Goal: Contribute content: Contribute content

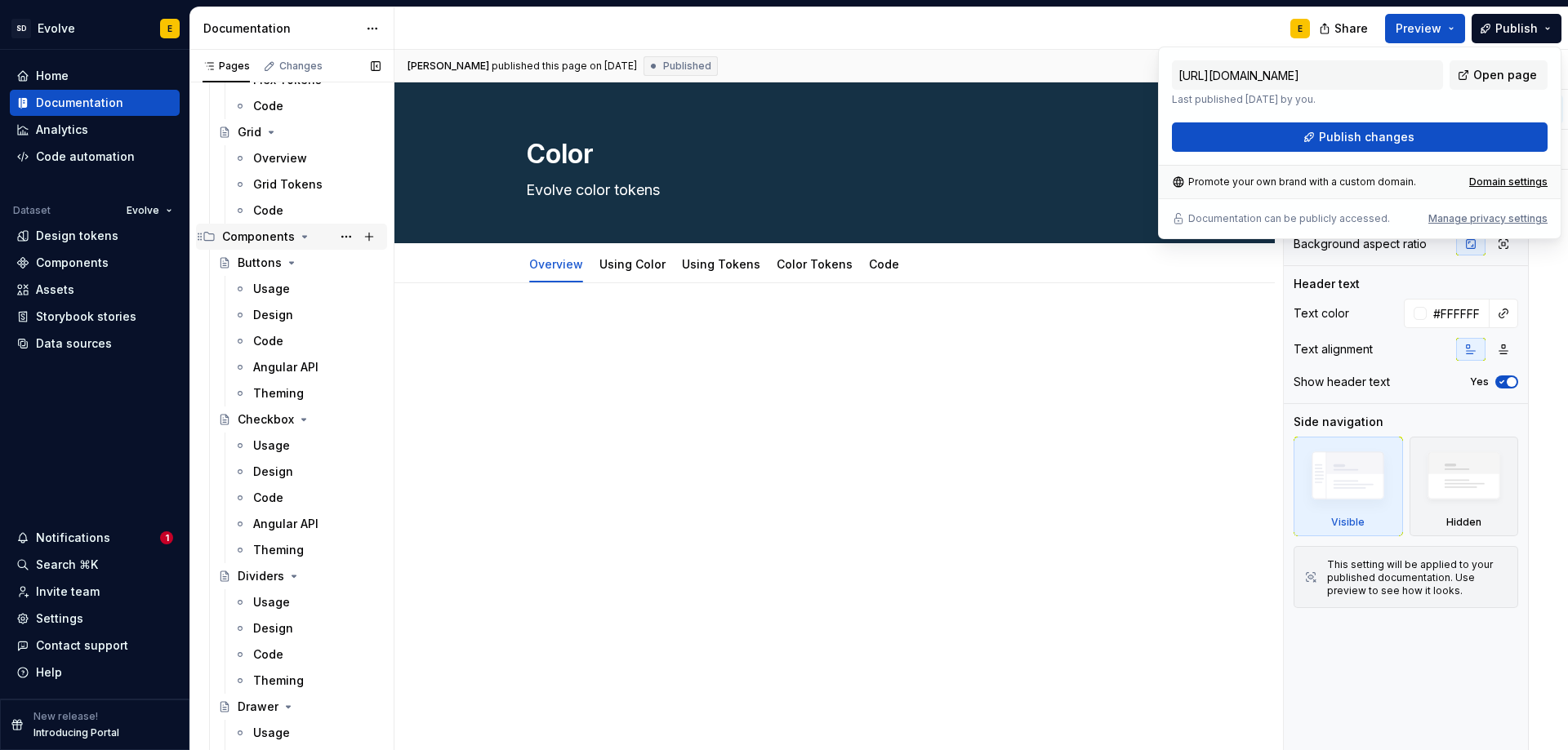
scroll to position [1061, 0]
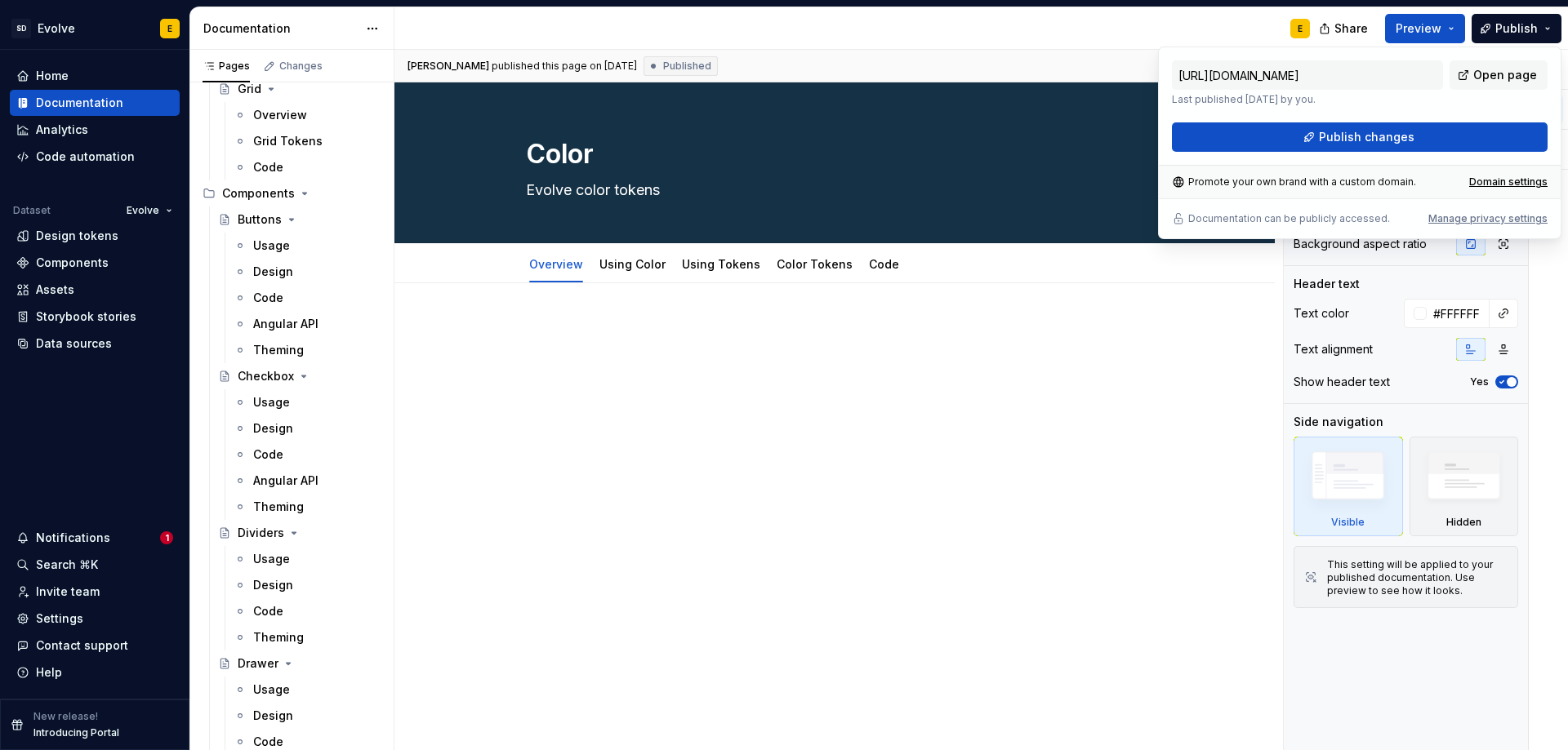
click at [968, 37] on div "E" at bounding box center [859, 28] width 929 height 42
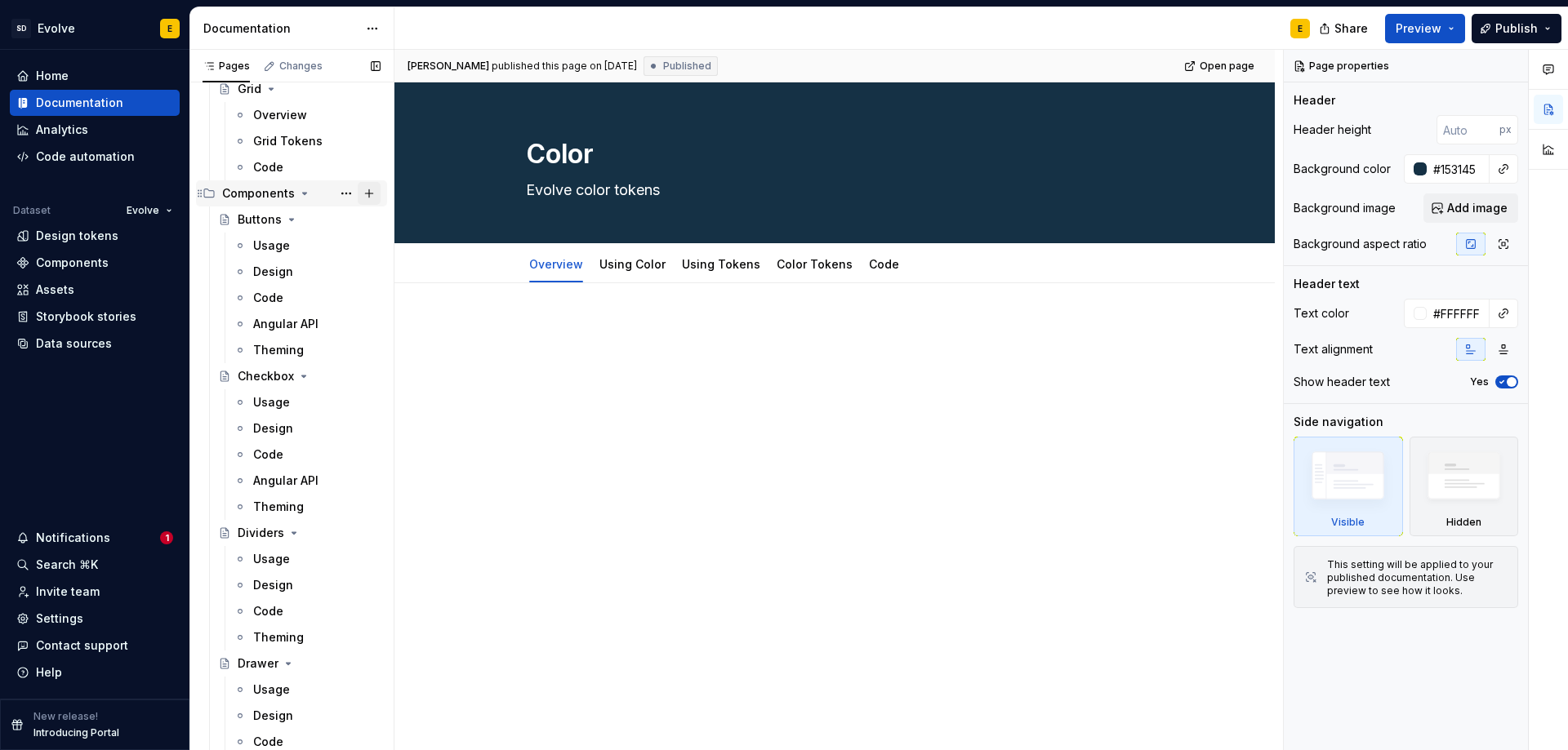
click at [357, 192] on button "Page tree" at bounding box center [369, 194] width 23 height 23
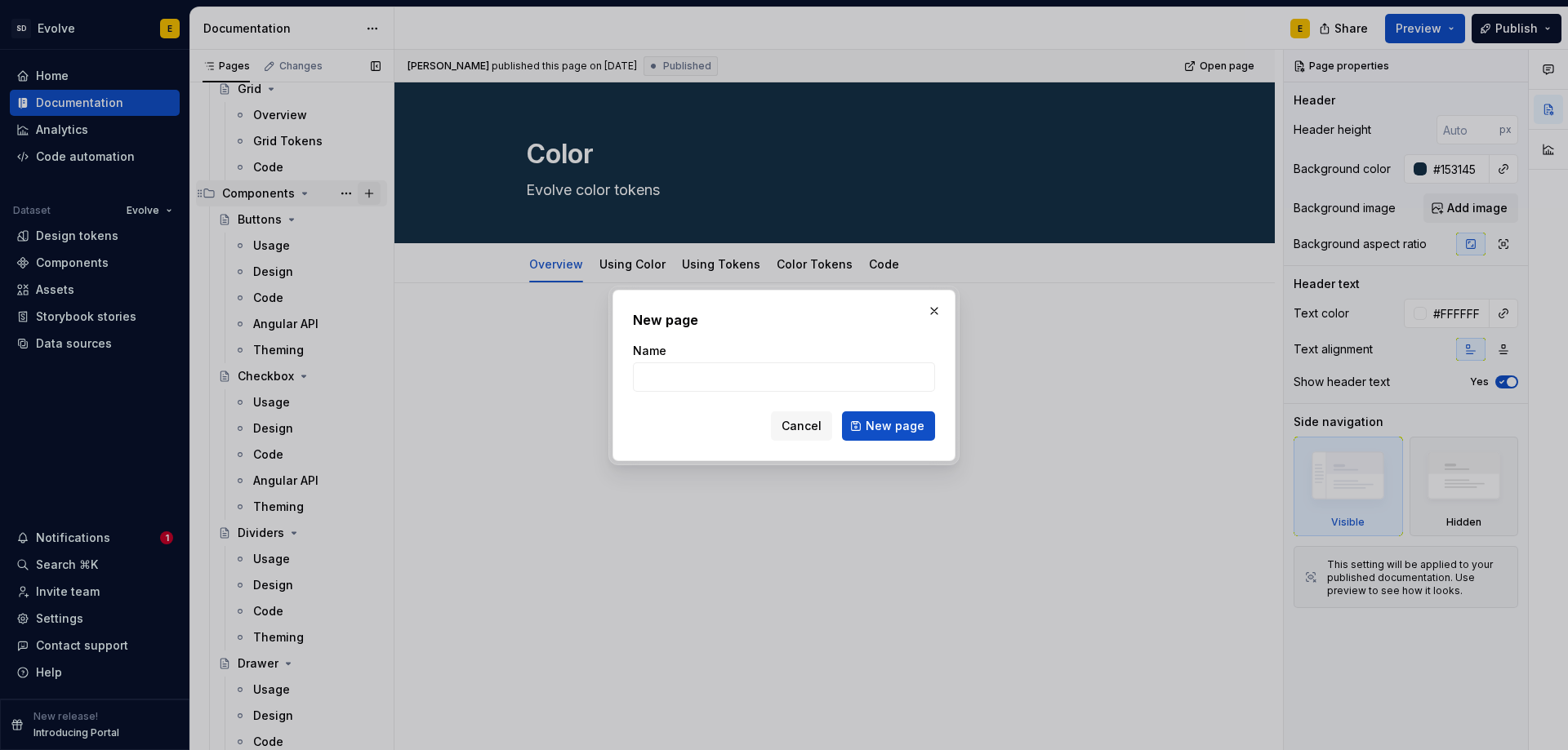
type textarea "*"
type input "Cards"
click at [877, 428] on span "New page" at bounding box center [895, 426] width 59 height 17
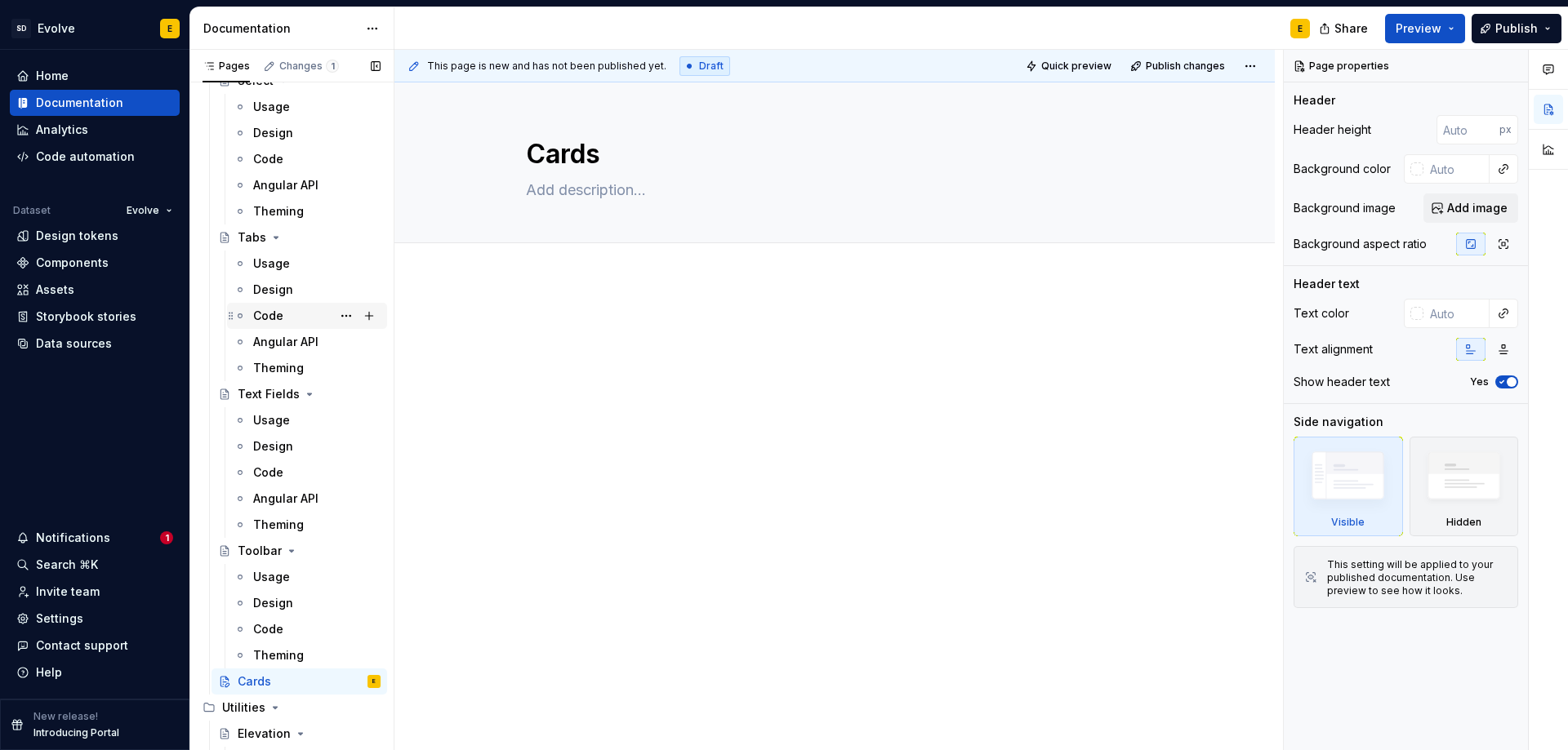
scroll to position [2776, 0]
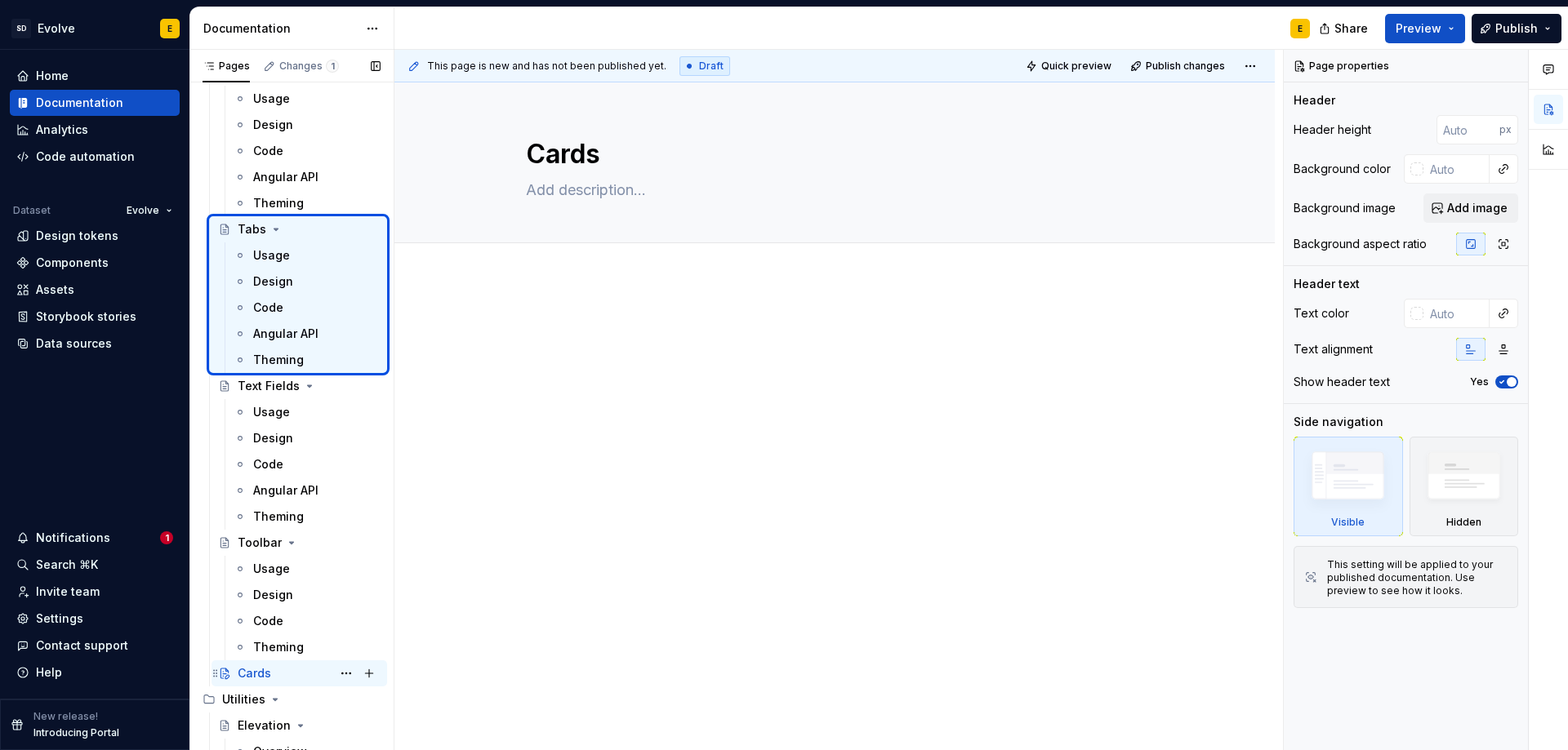
type textarea "*"
type textarea "Tabs"
type textarea "Tabs organize and allow navigation between groups of content that are related a…"
type input "#153145"
type input "#FFFFFF"
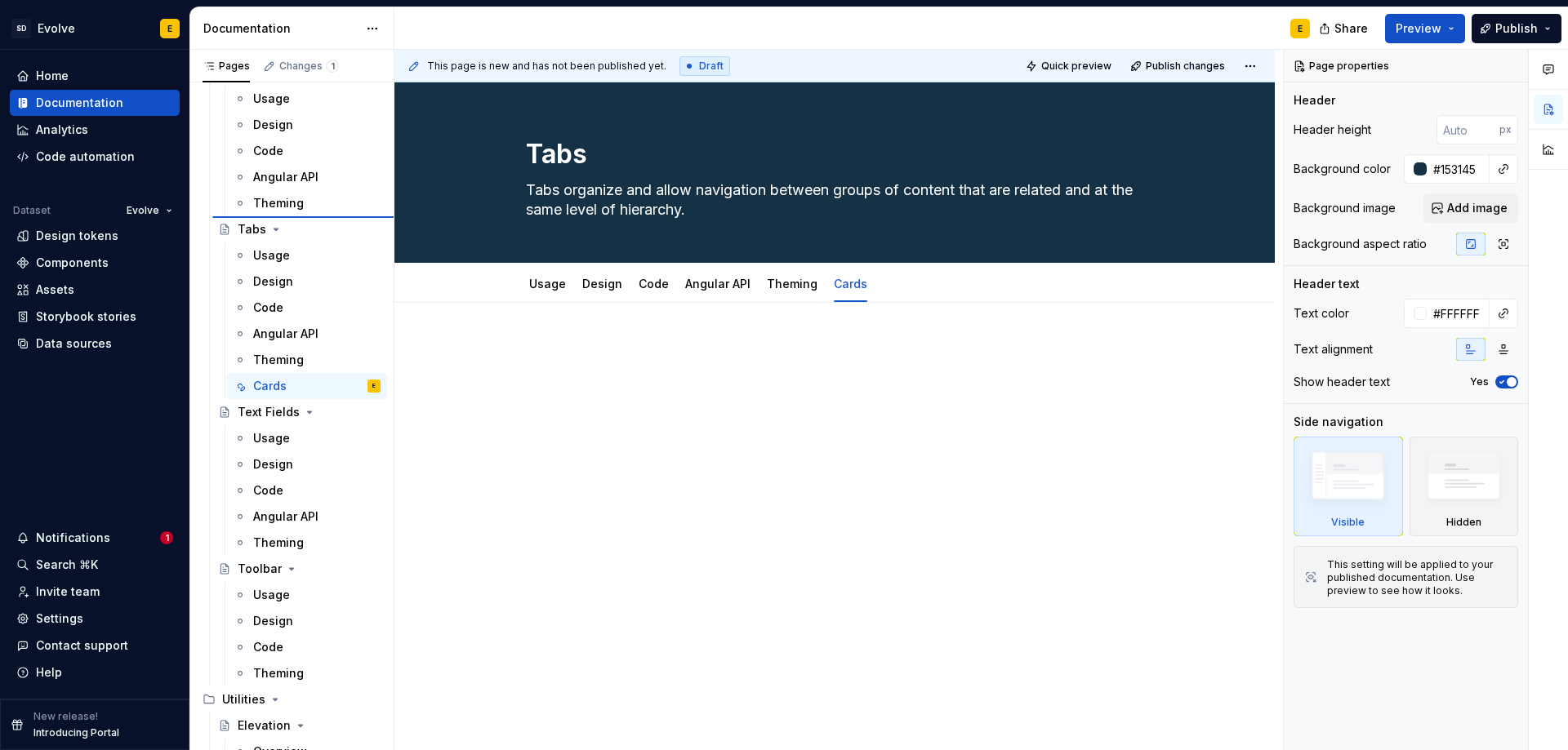
type textarea "*"
type textarea "Cards"
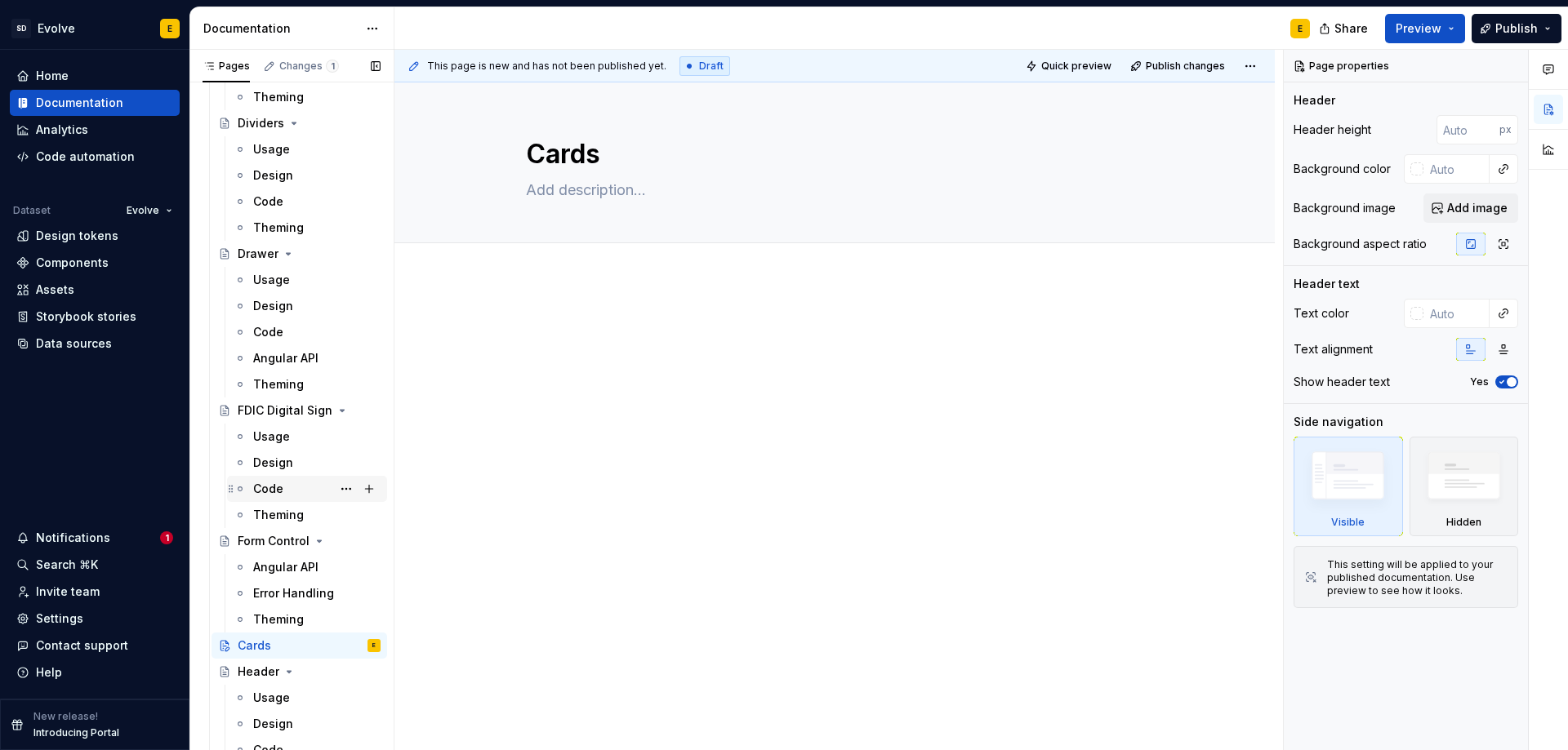
scroll to position [1469, 0]
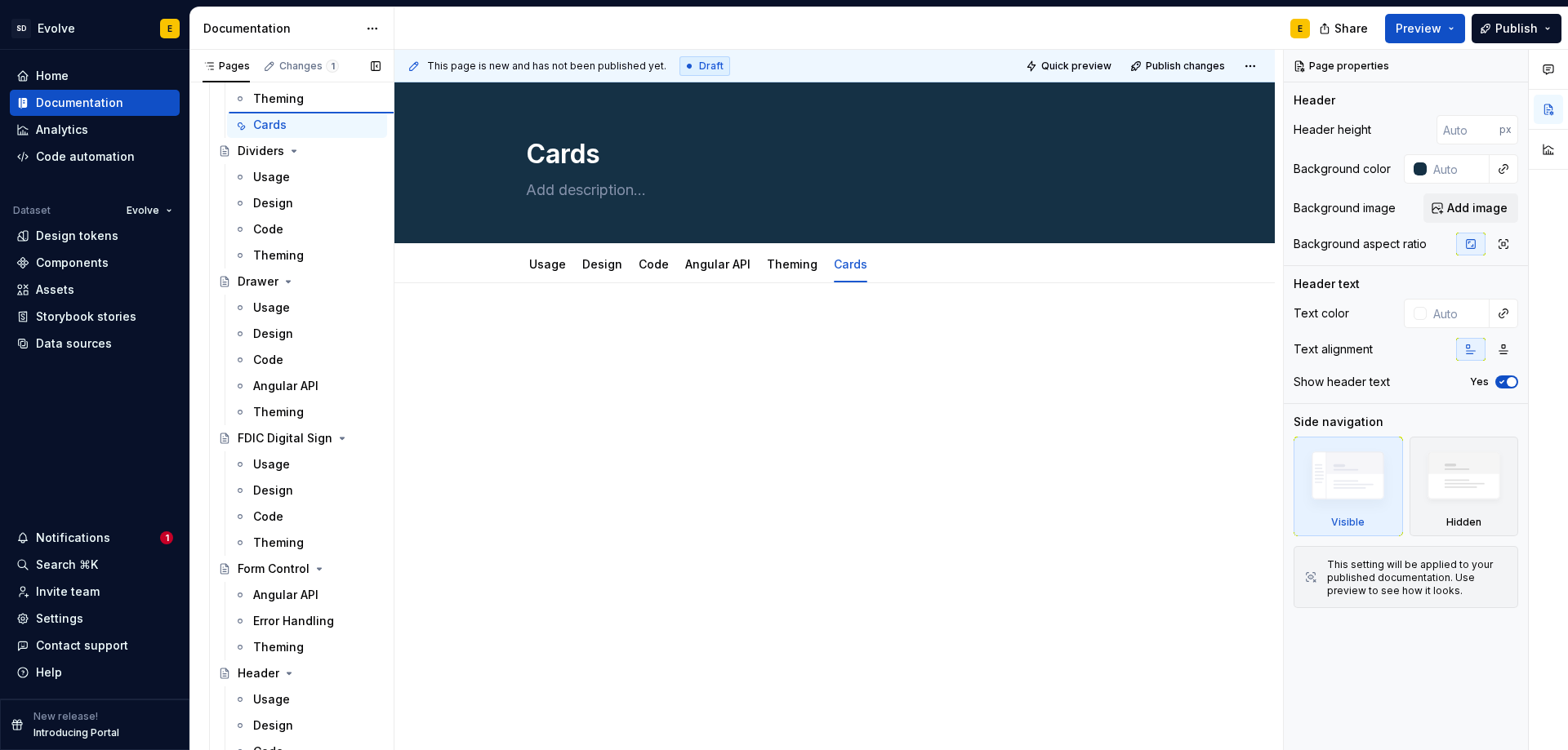
type textarea "*"
type textarea "Checkbox"
type textarea "Checkboxes allow users to make a selection."
type input "#153145"
type input "#FFFFFF"
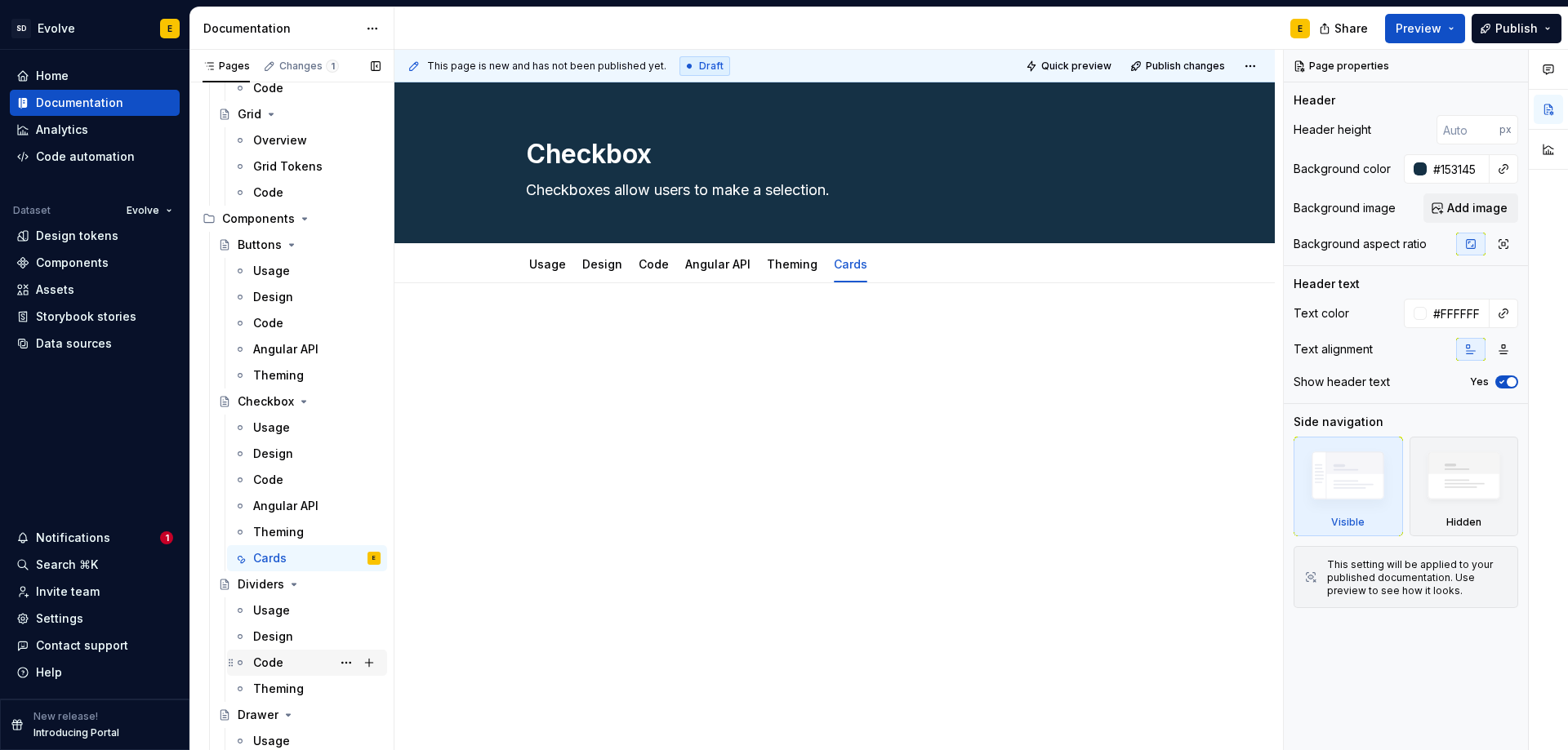
scroll to position [979, 0]
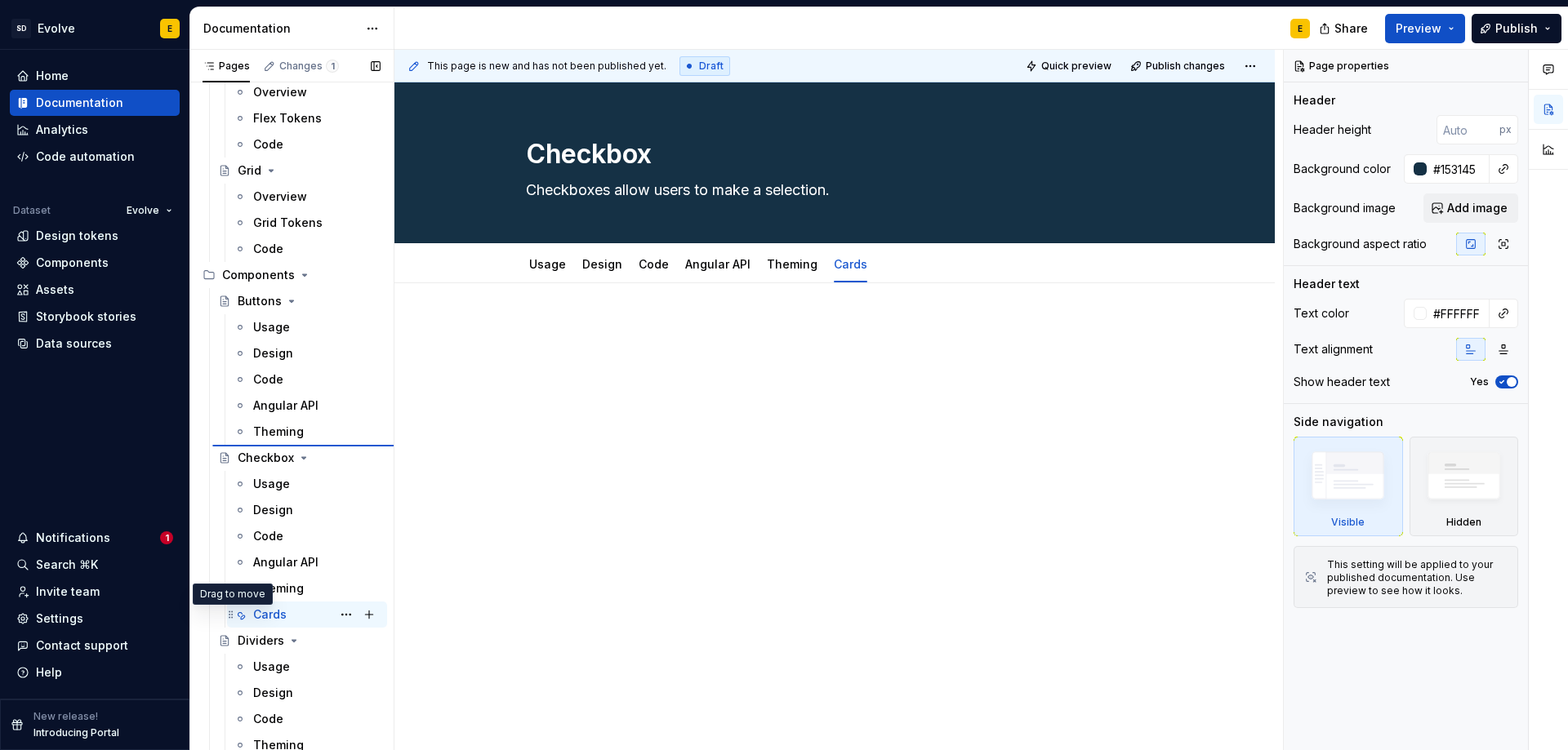
type textarea "*"
type textarea "Cards"
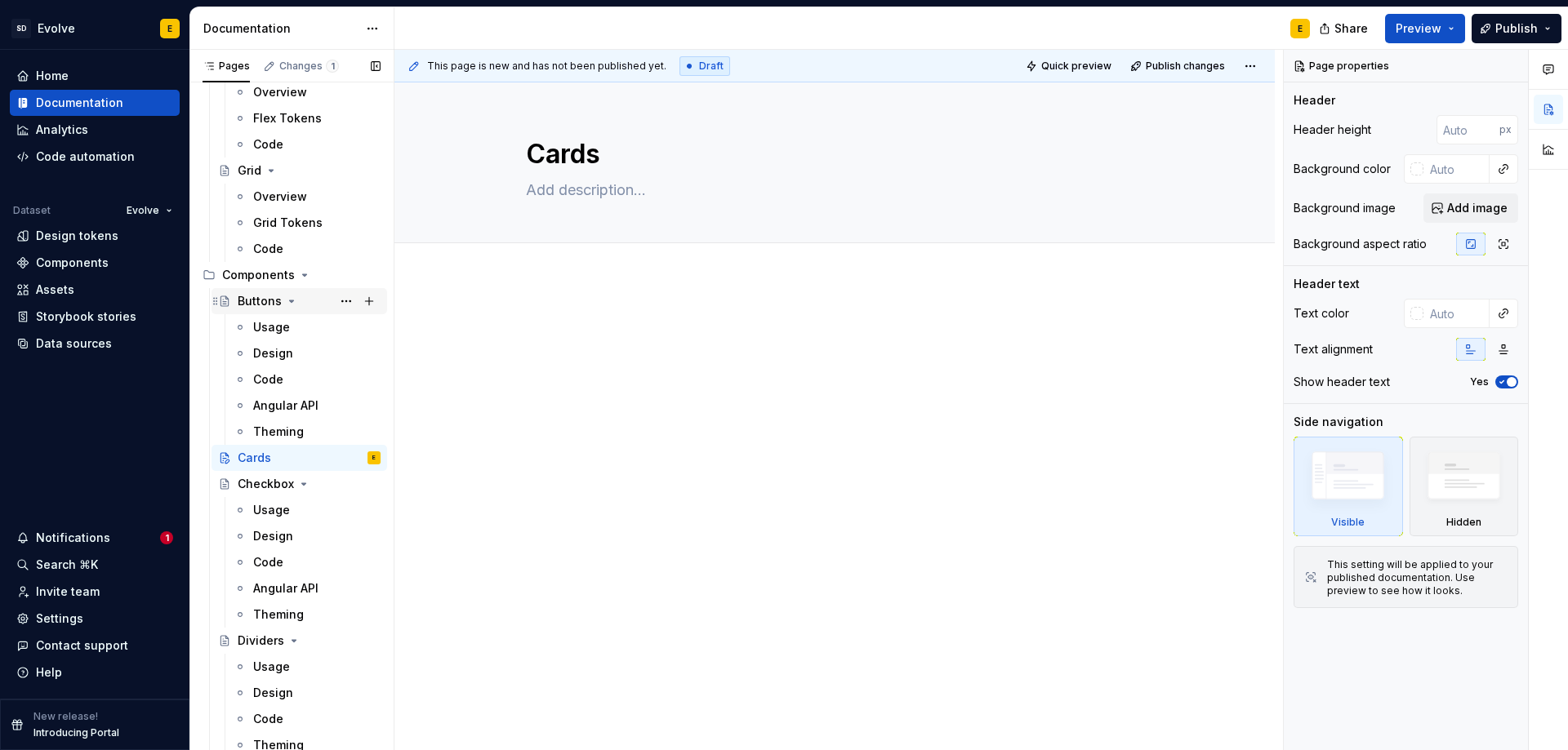
click at [273, 300] on div "Buttons" at bounding box center [259, 301] width 44 height 17
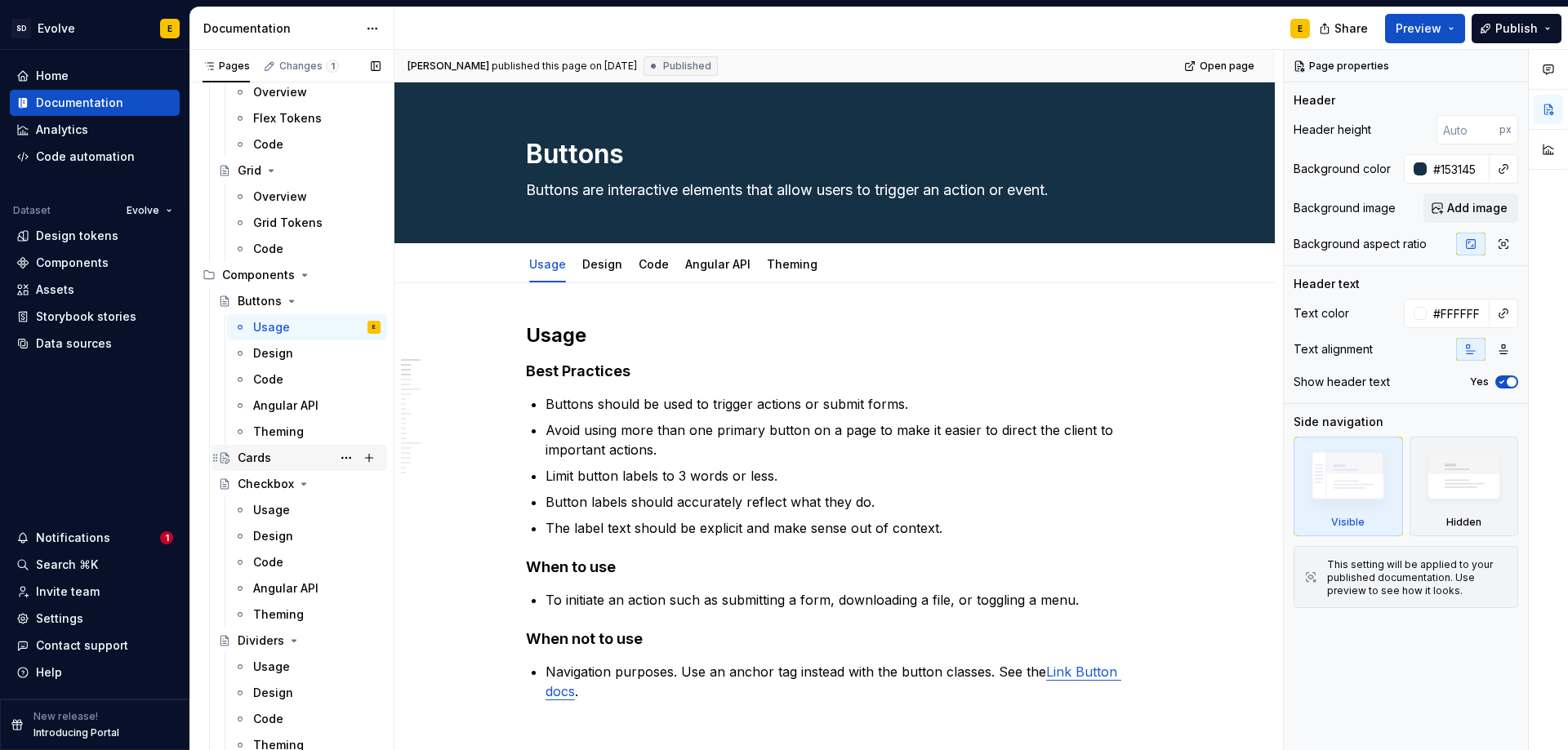
click at [259, 447] on div "Cards" at bounding box center [309, 458] width 143 height 23
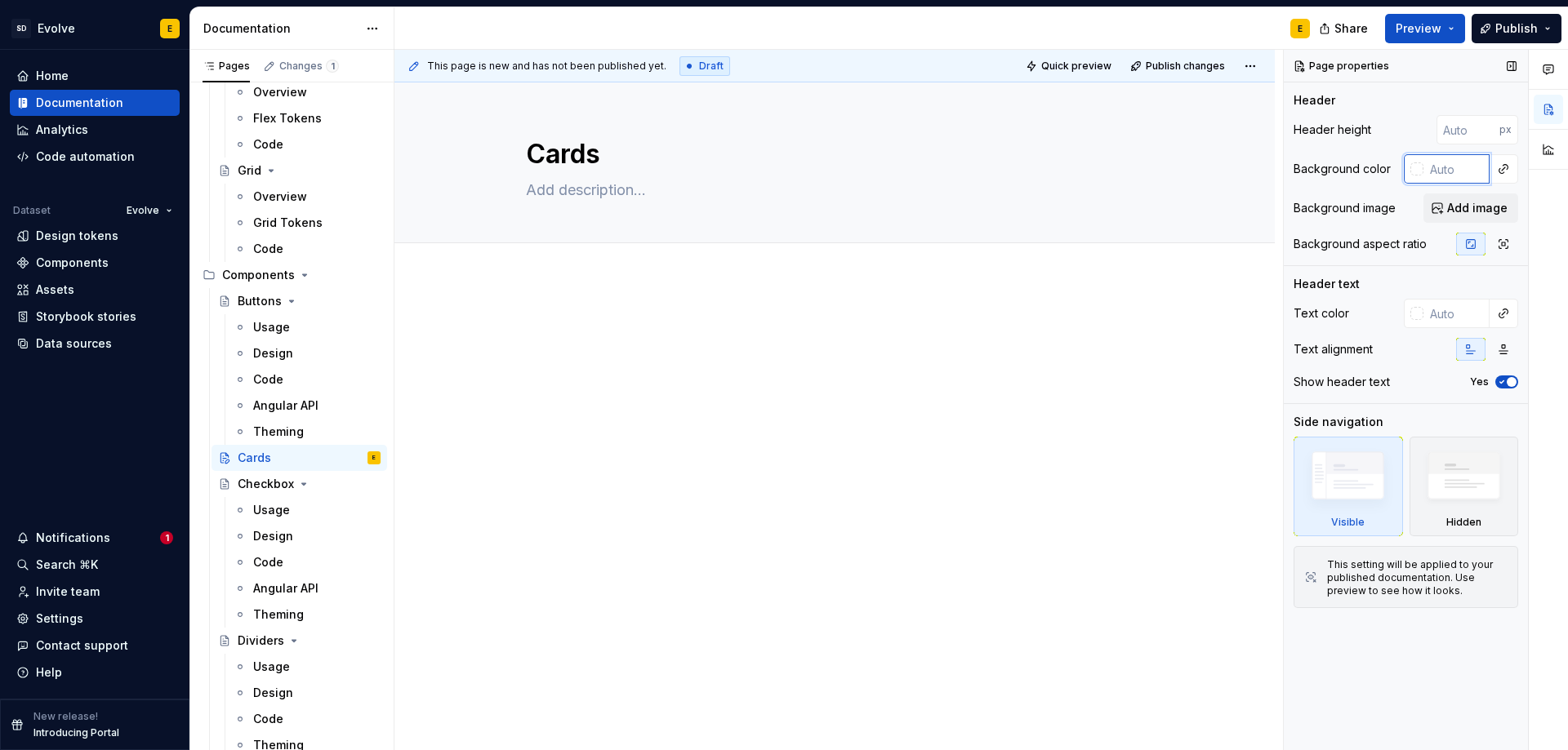
type textarea "*"
click at [1460, 168] on input "text" at bounding box center [1457, 169] width 66 height 29
paste input "#153145"
type input "#153145"
type textarea "*"
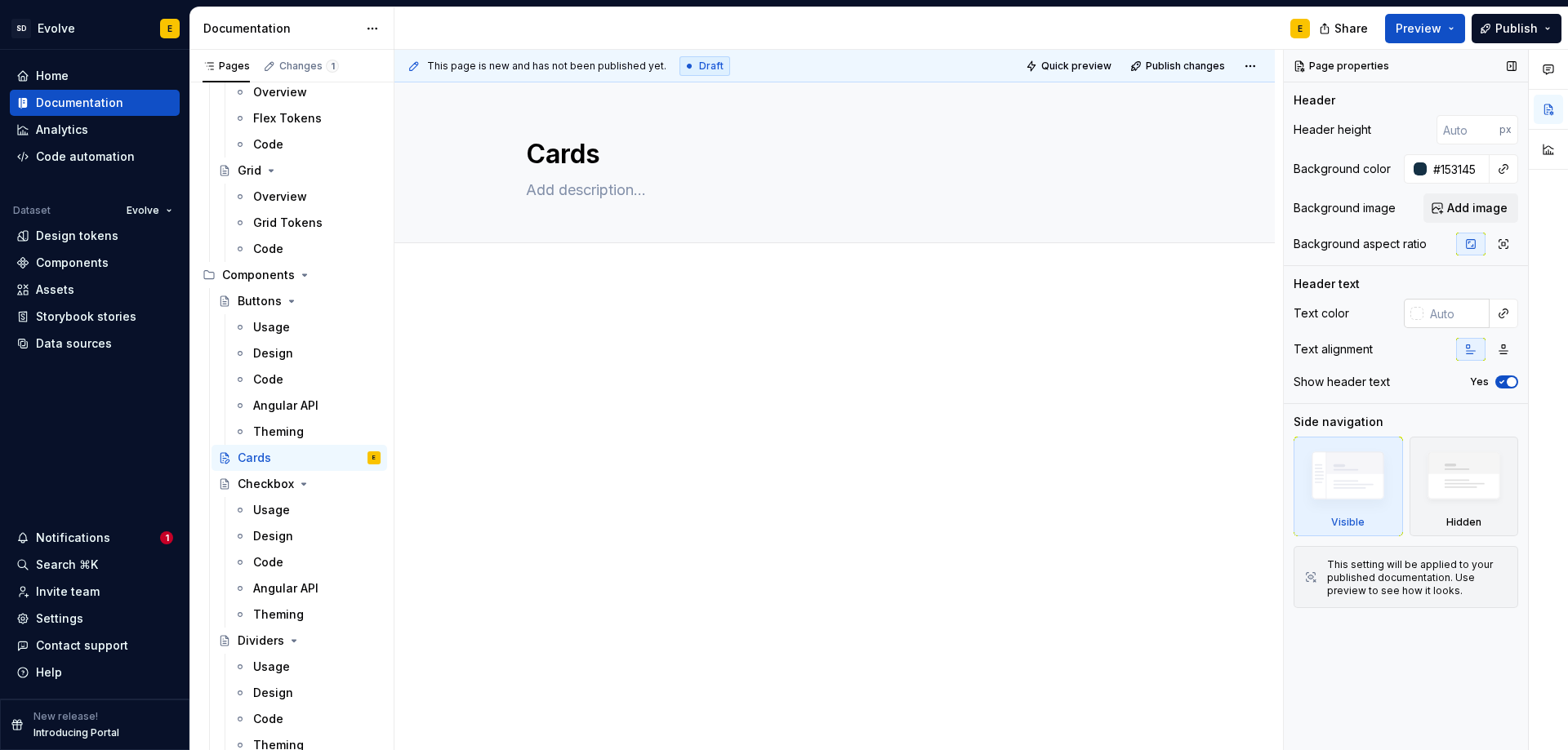
click at [1449, 316] on input "text" at bounding box center [1457, 313] width 66 height 29
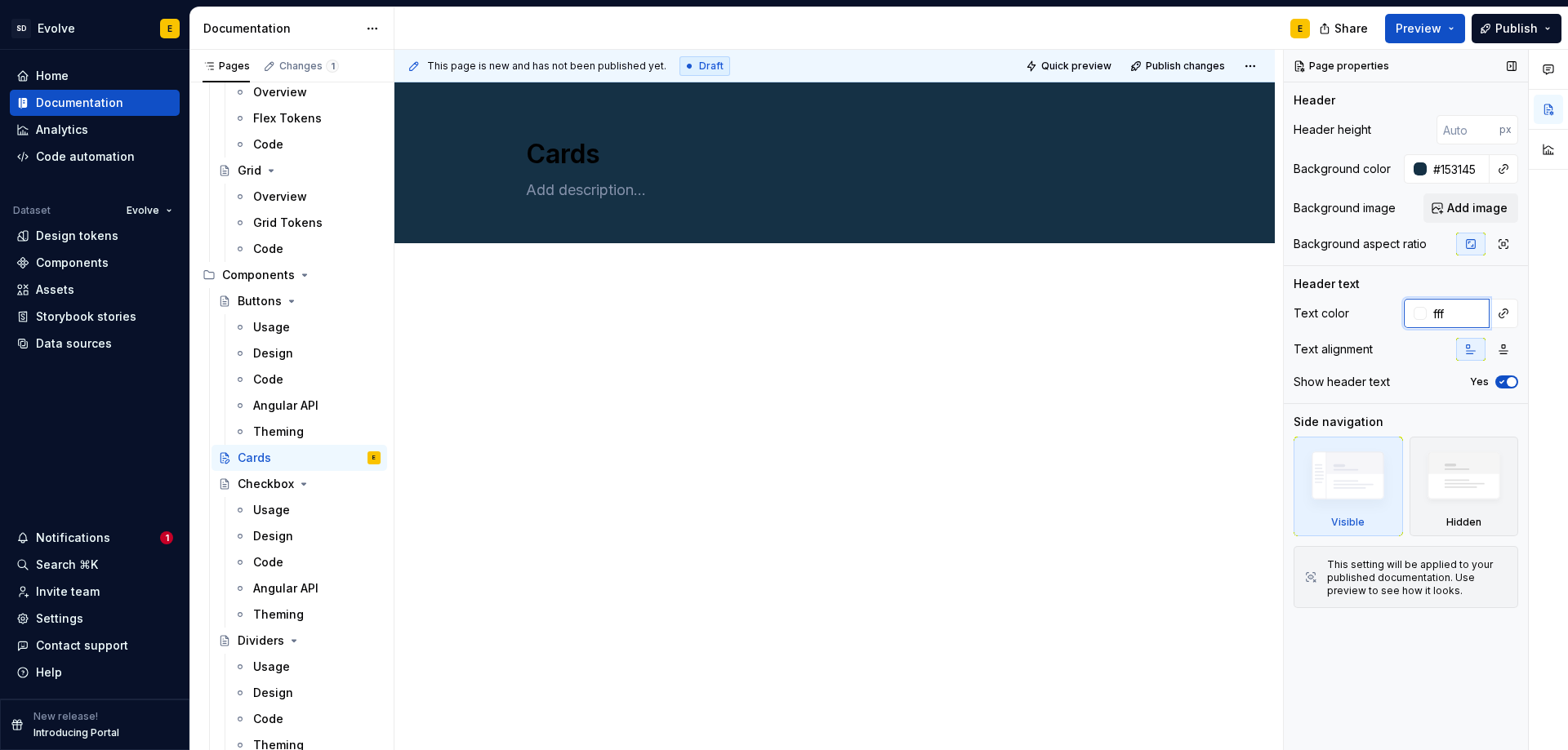
type input "fff"
type textarea "*"
type input "#FFFFFF"
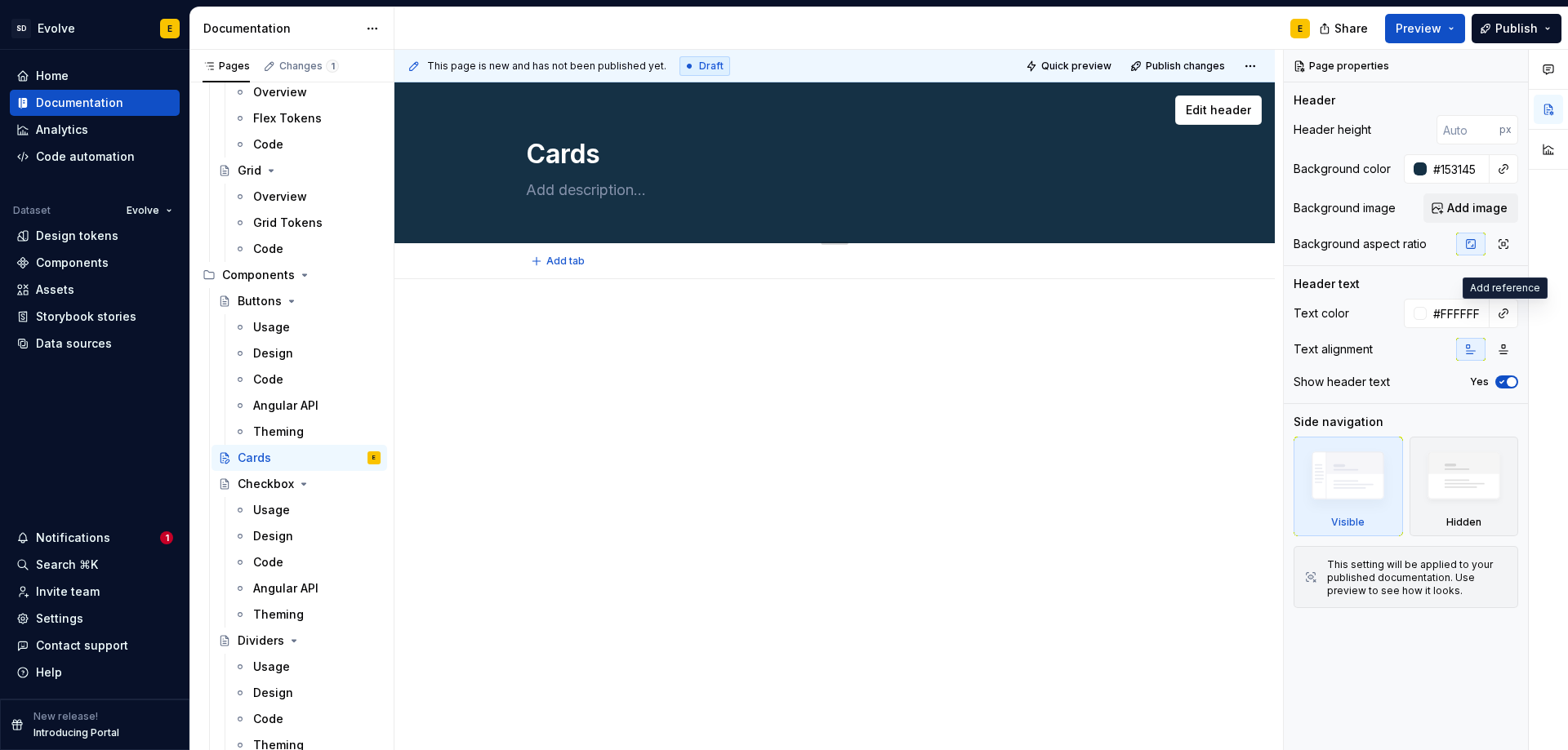
click at [683, 190] on textarea at bounding box center [831, 189] width 617 height 26
click at [562, 264] on span "Add tab" at bounding box center [566, 262] width 38 height 13
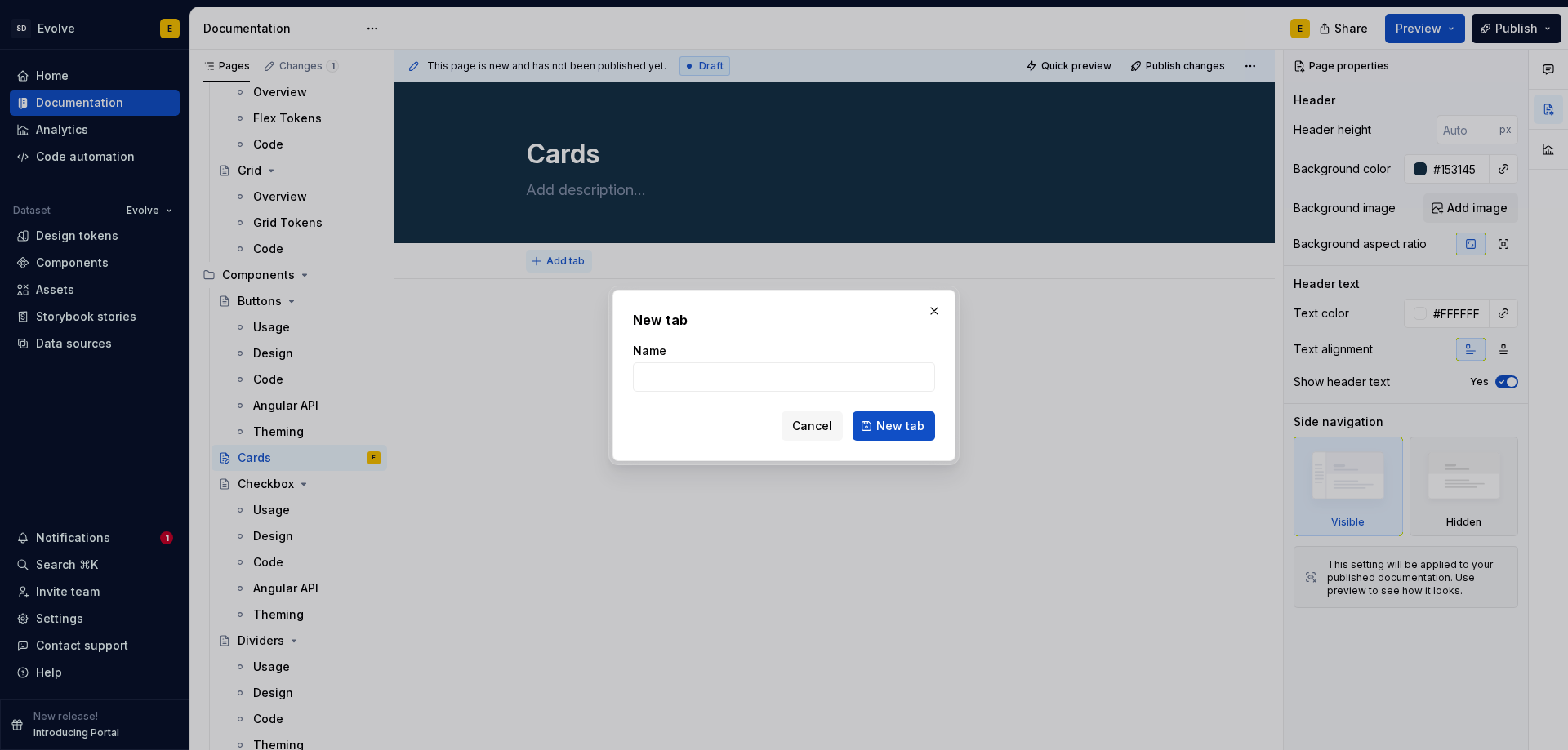
type textarea "*"
type input "Usage"
drag, startPoint x: 883, startPoint y: 418, endPoint x: 715, endPoint y: 296, distance: 207.6
click at [883, 418] on span "New tab" at bounding box center [901, 426] width 48 height 17
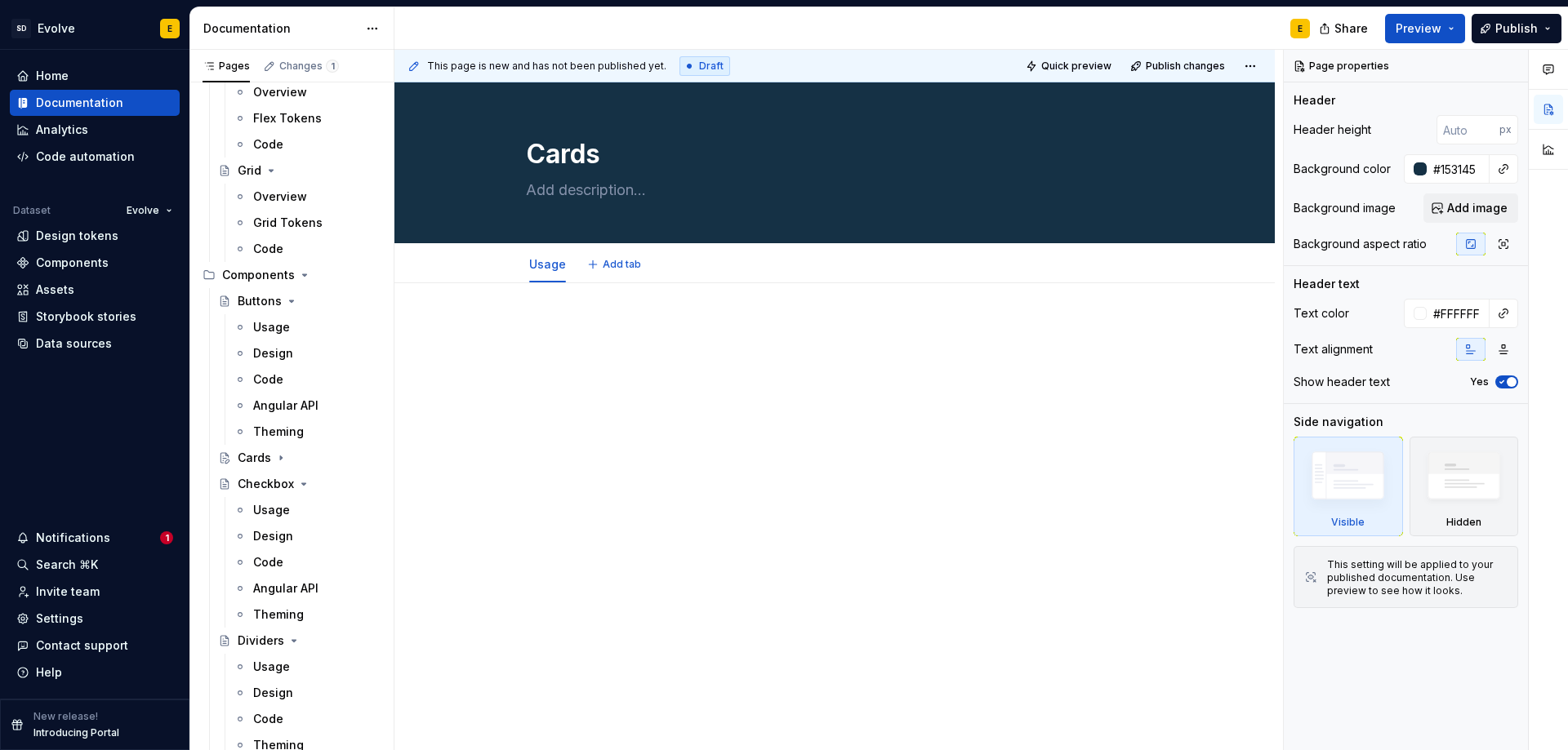
type textarea "*"
click at [627, 263] on span "Add tab" at bounding box center [622, 265] width 38 height 13
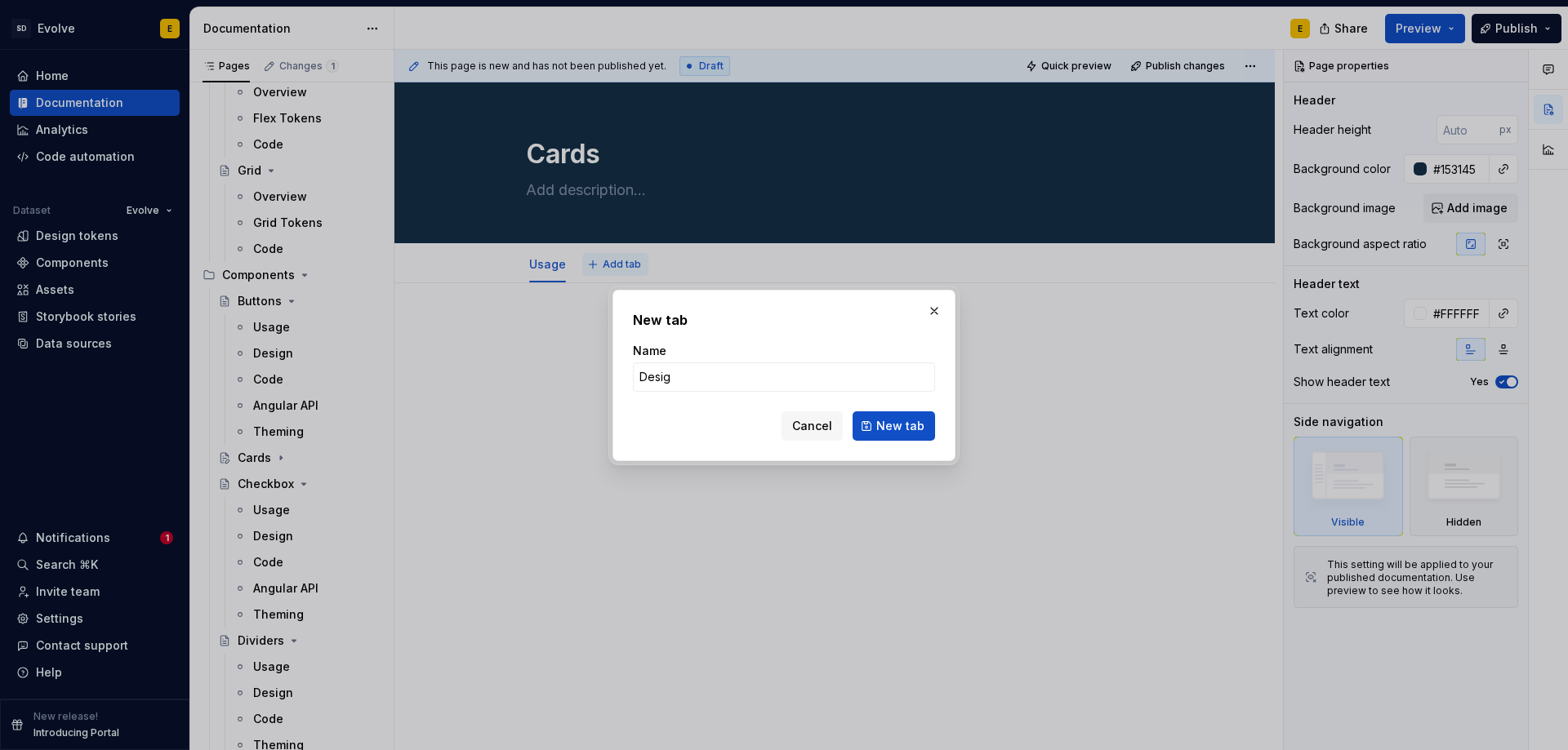
type input "Design"
type textarea "*"
type input "Design"
drag, startPoint x: 888, startPoint y: 431, endPoint x: 799, endPoint y: 355, distance: 117.0
click at [888, 431] on span "New tab" at bounding box center [901, 426] width 48 height 17
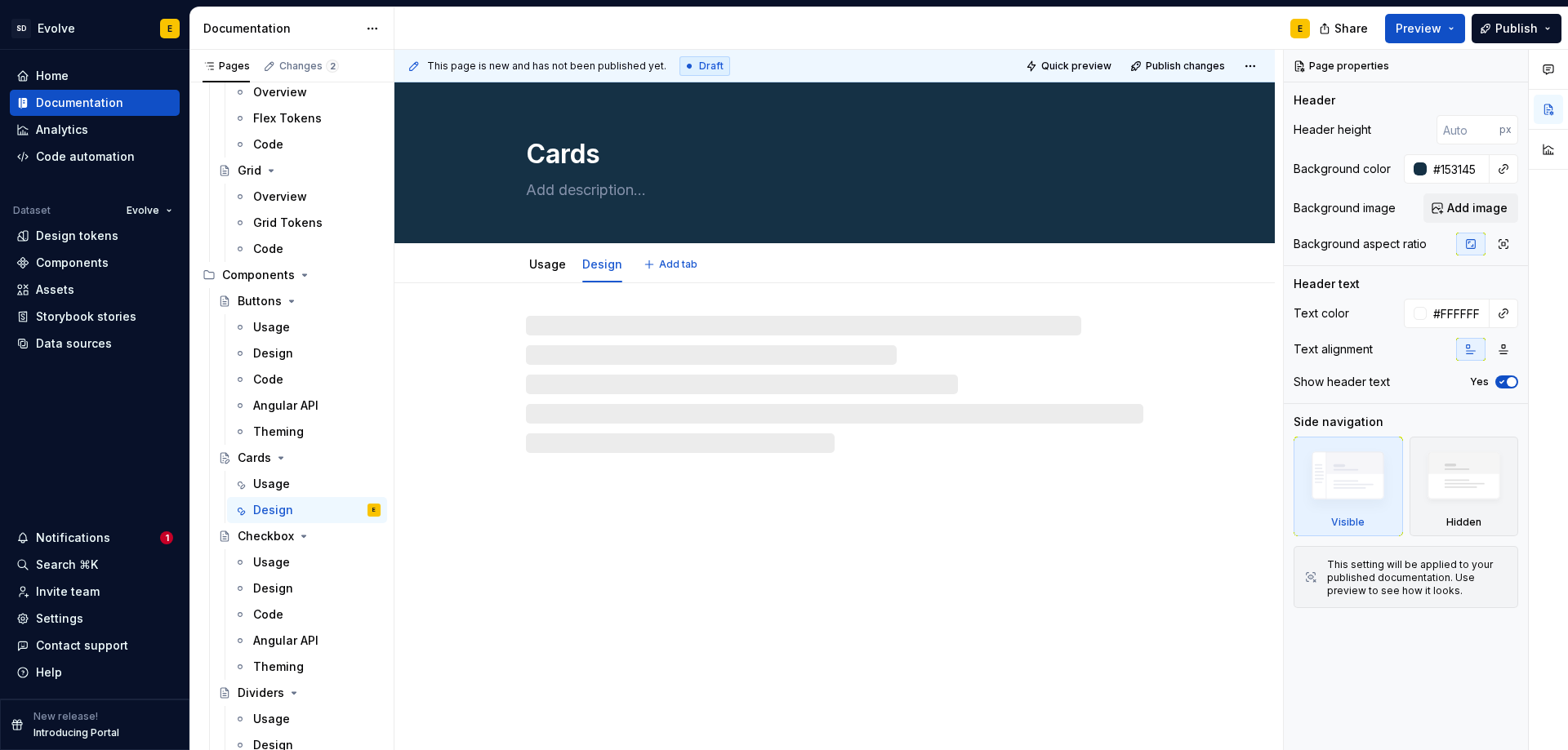
click at [672, 268] on span "Add tab" at bounding box center [678, 265] width 38 height 13
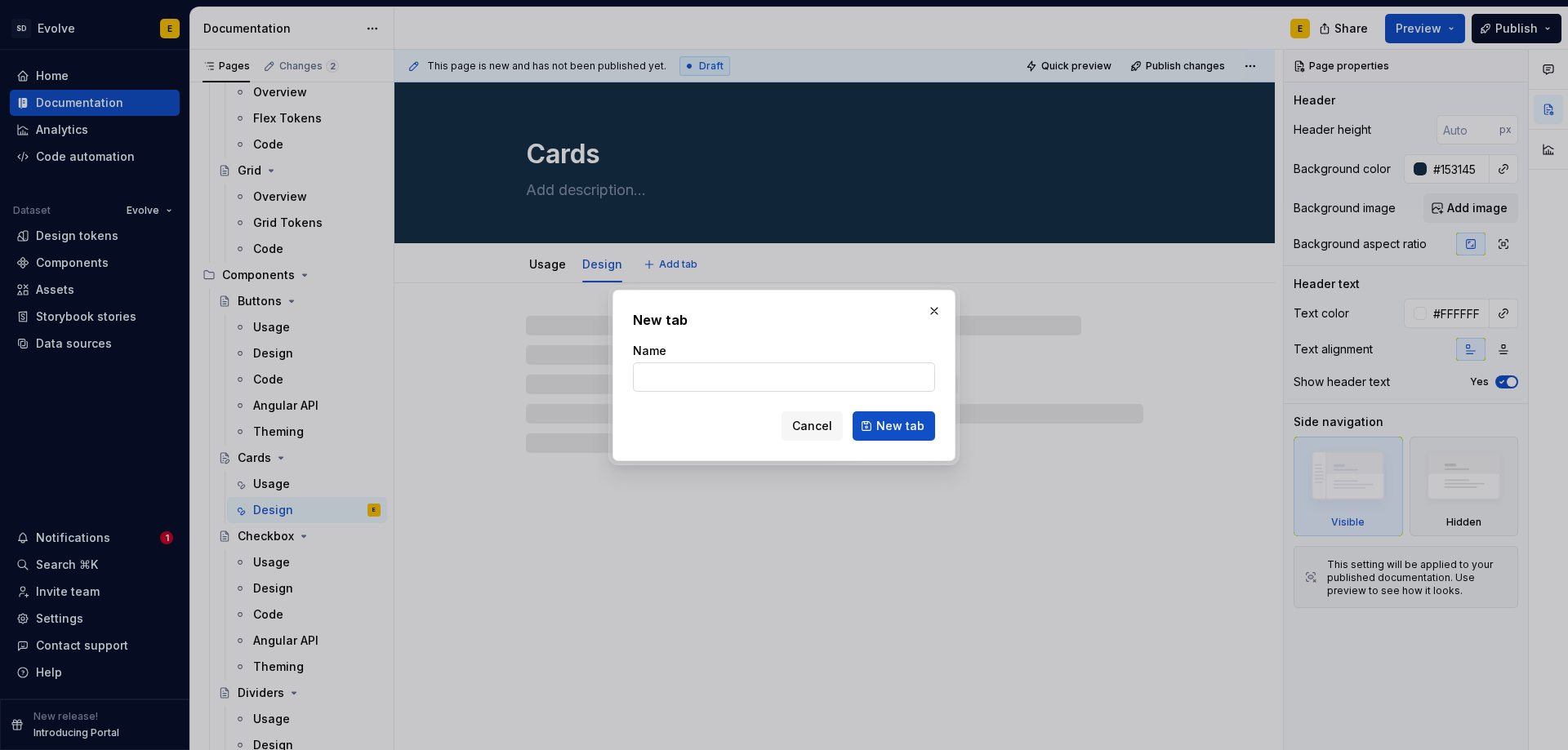
type textarea "*"
type input "Code"
click at [912, 431] on span "New tab" at bounding box center [901, 426] width 48 height 17
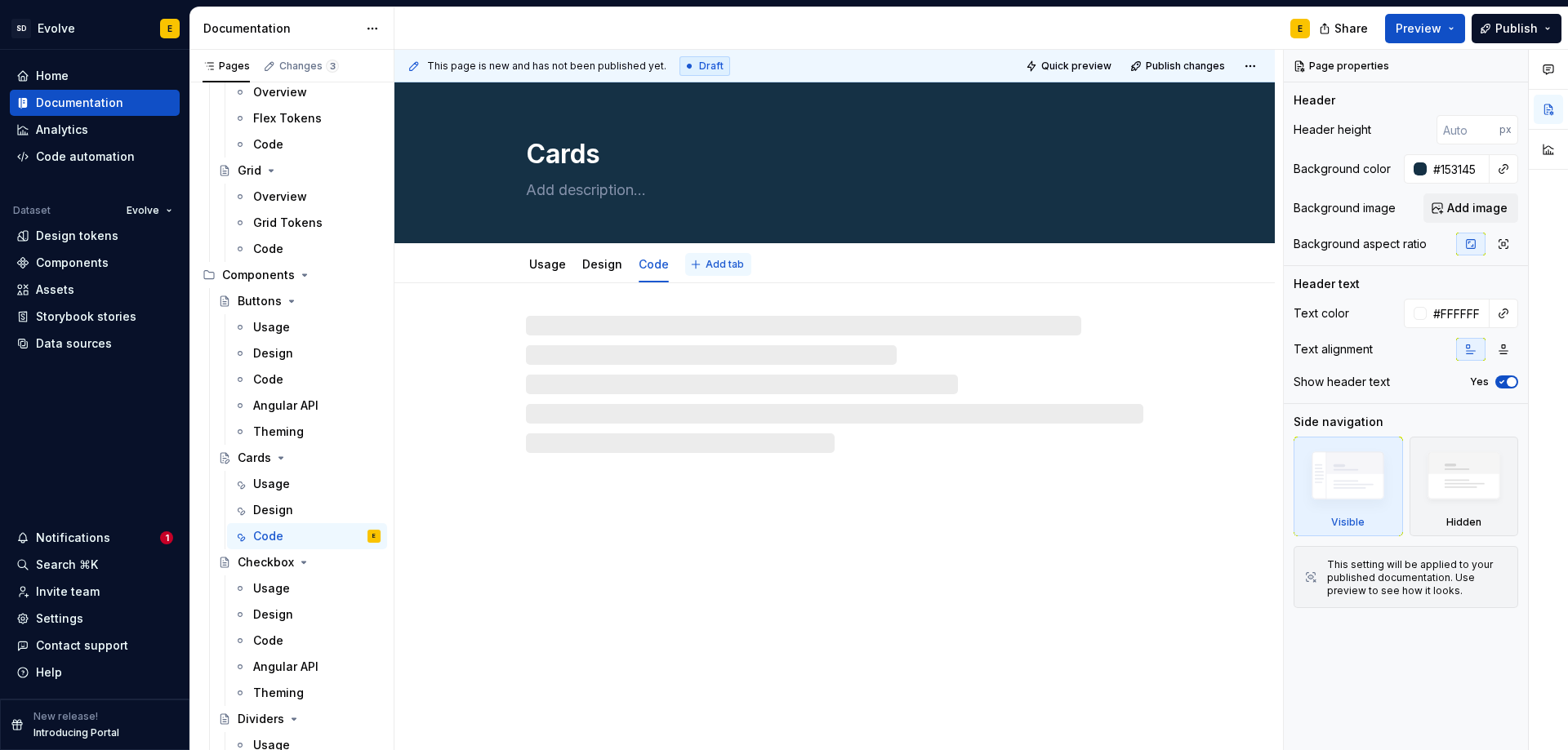
click at [705, 265] on span "Add tab" at bounding box center [725, 265] width 38 height 13
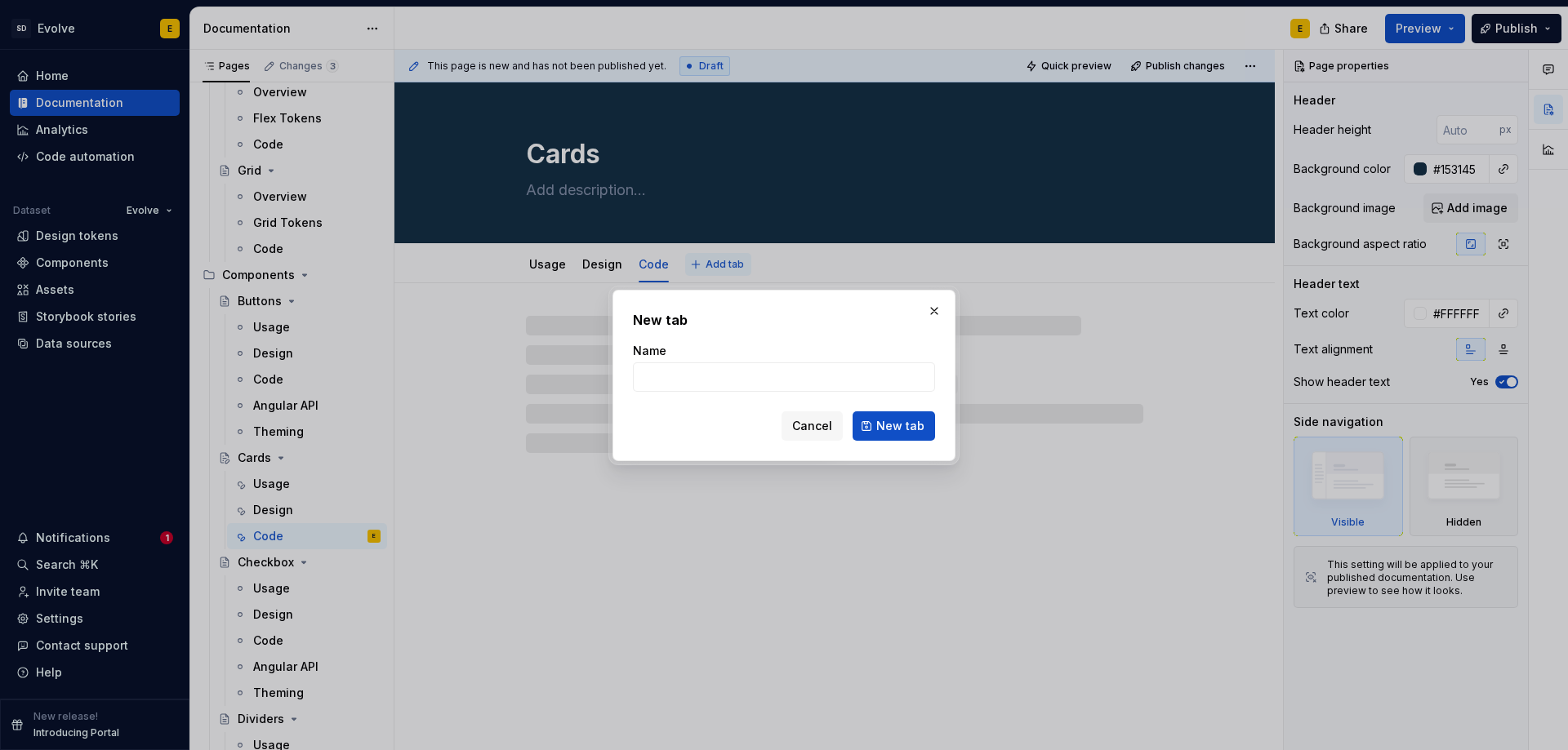
type textarea "*"
type input "Them"
type textarea "*"
type input "Theming"
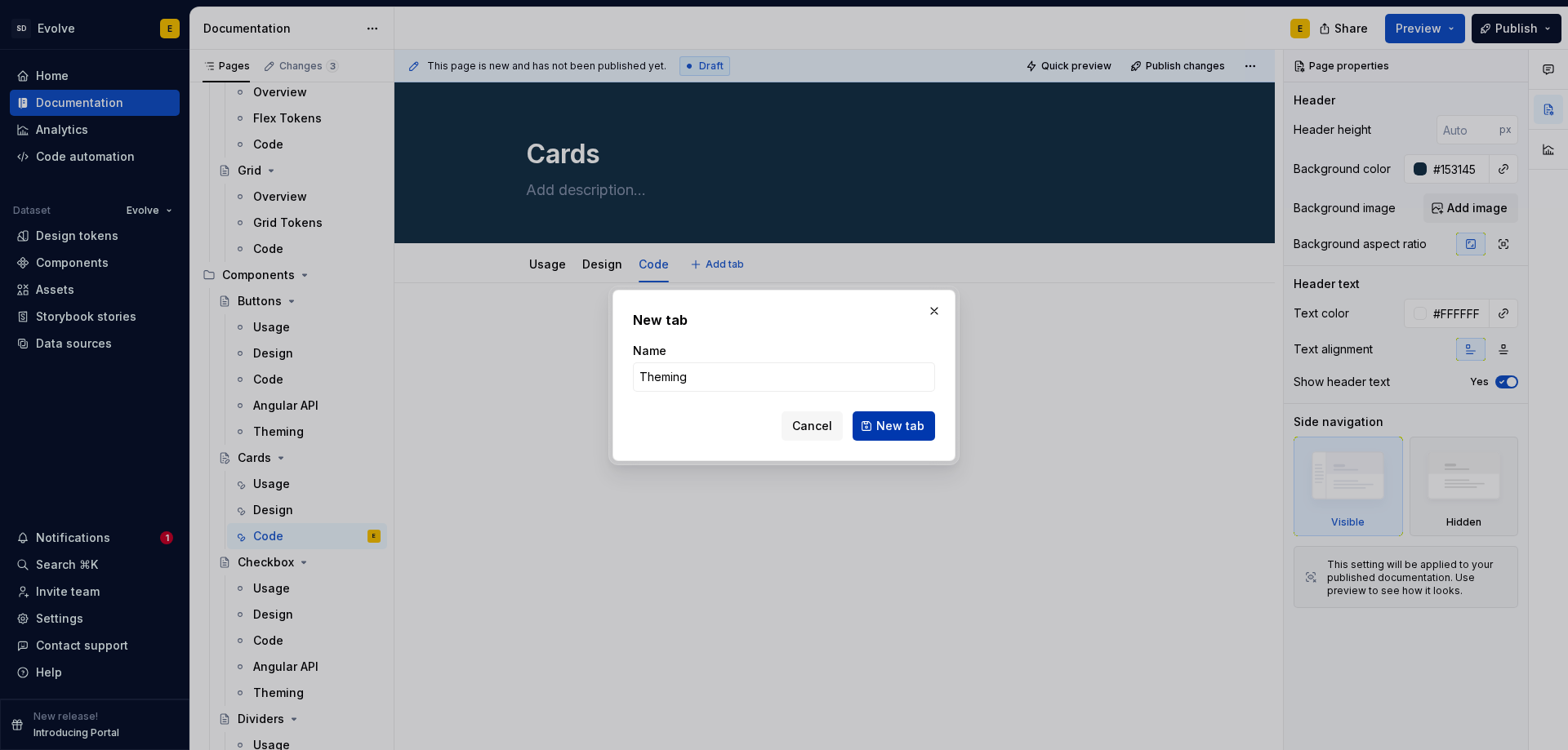
click at [883, 425] on span "New tab" at bounding box center [901, 426] width 48 height 17
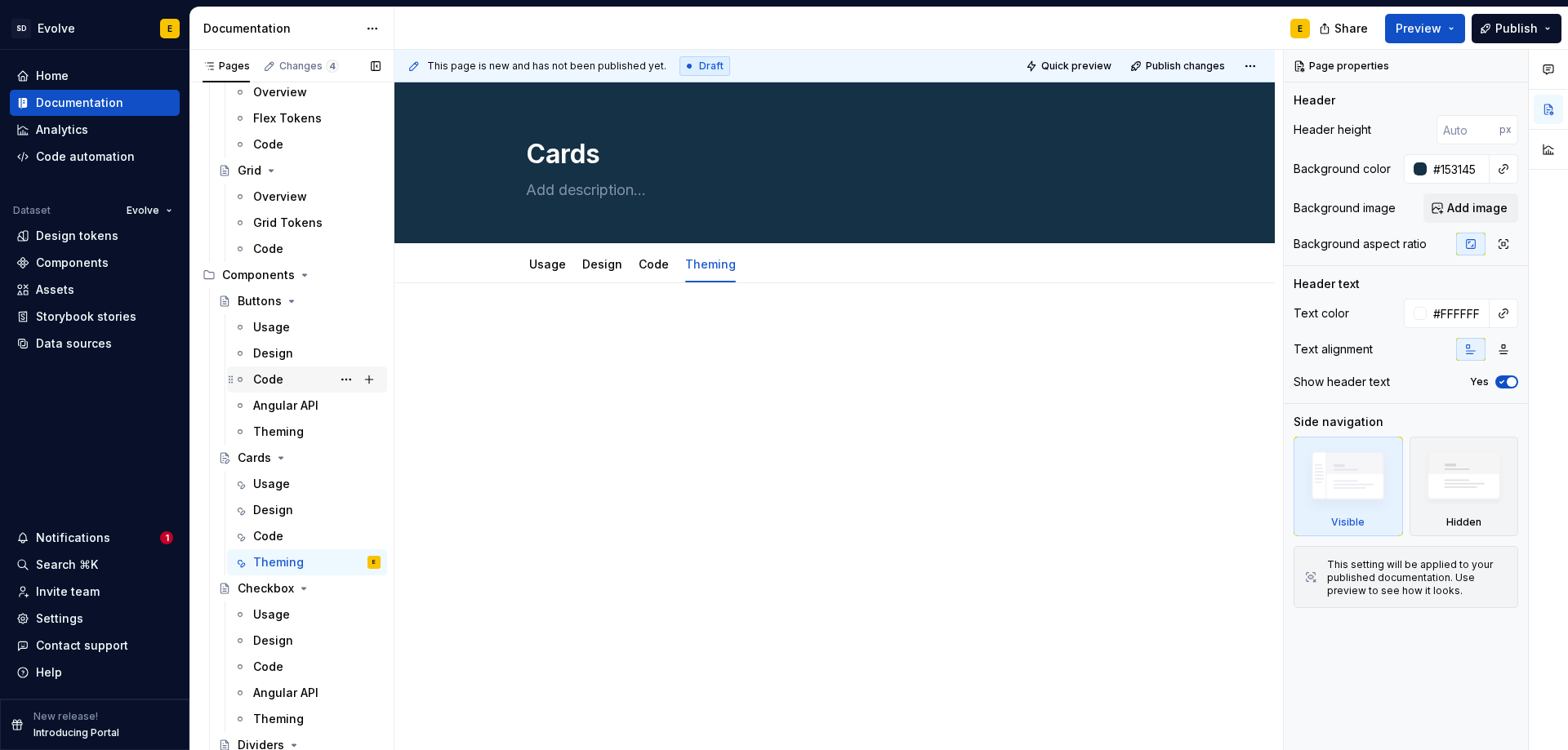
click at [268, 381] on div "Code" at bounding box center [268, 380] width 30 height 17
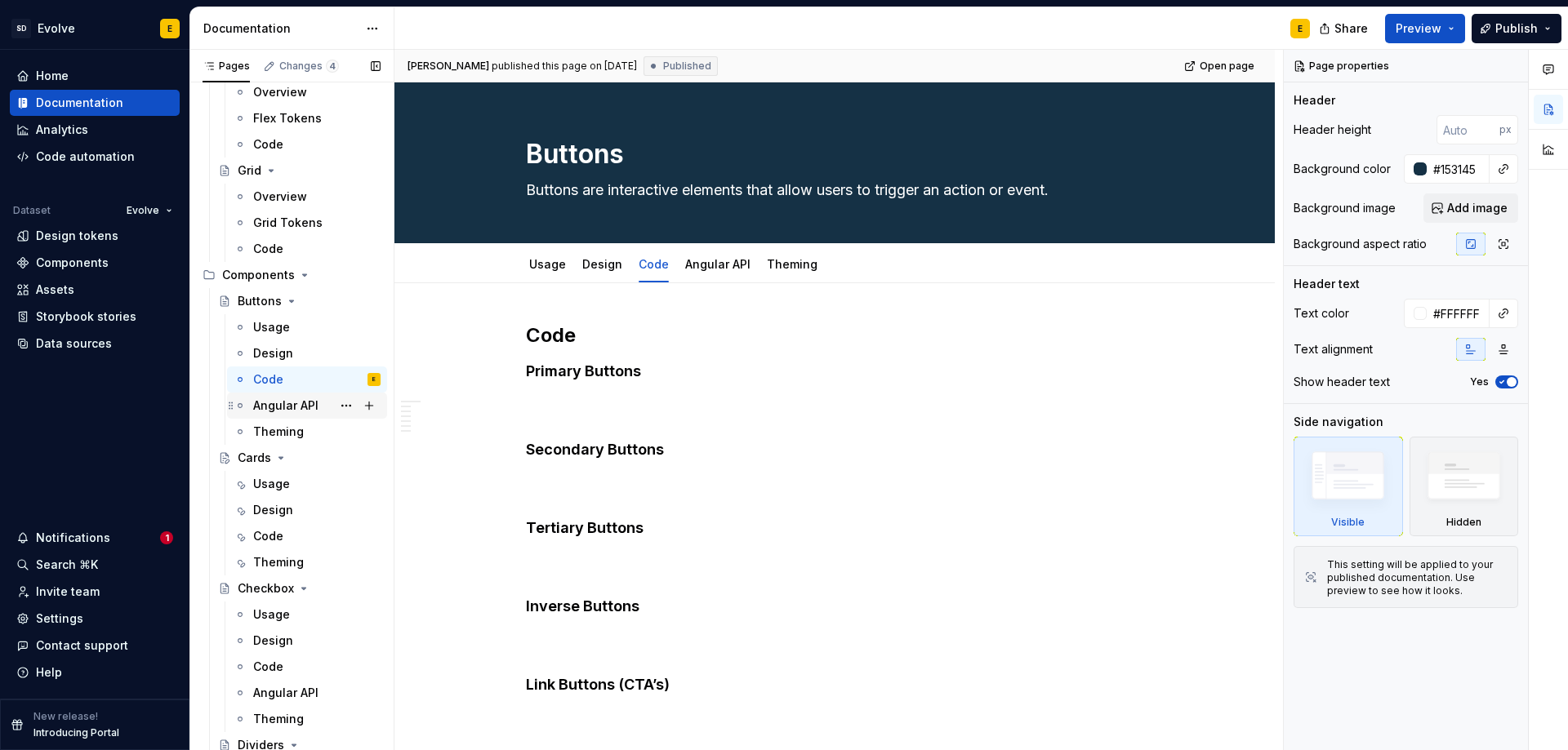
click at [300, 402] on div "Angular API" at bounding box center [286, 406] width 66 height 17
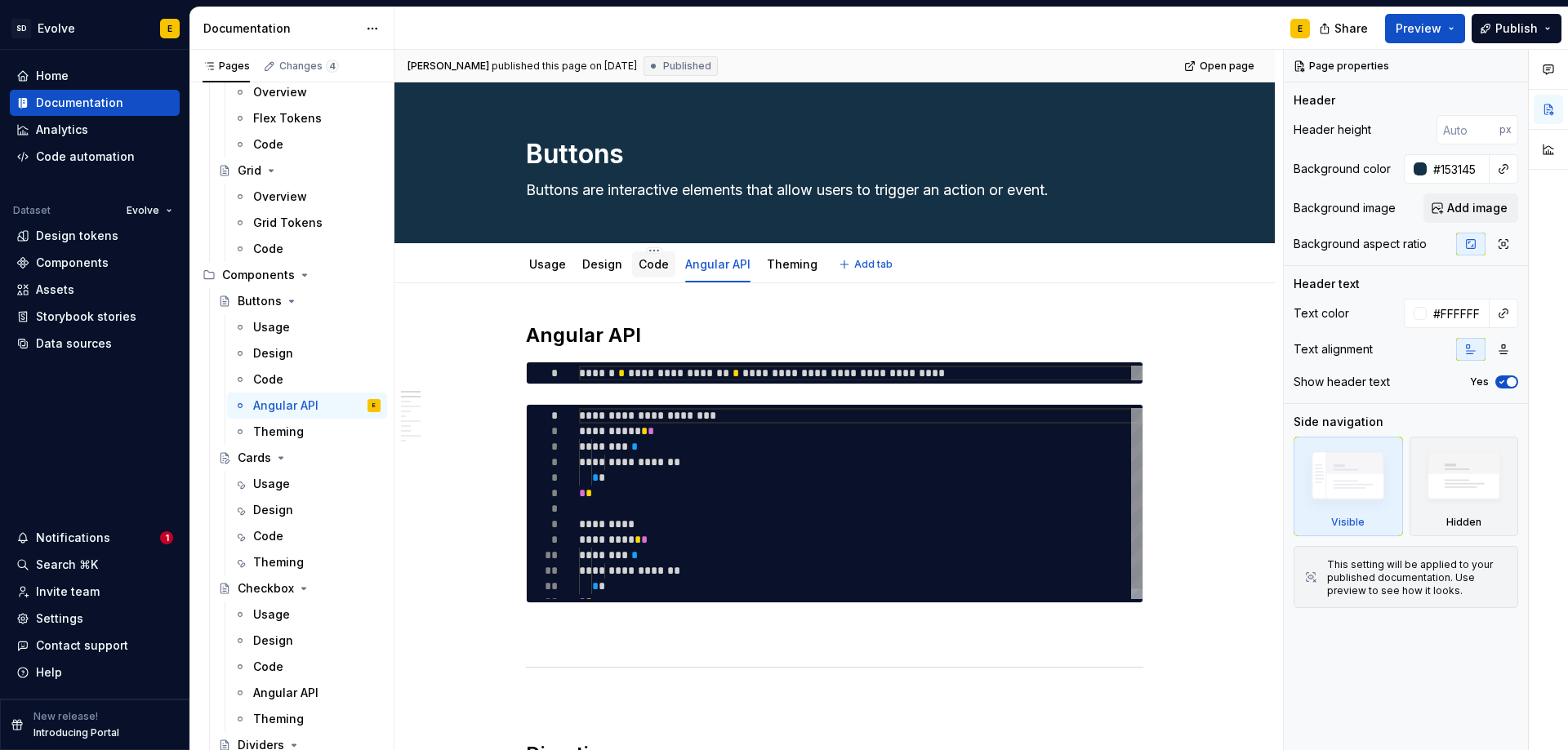
click at [646, 262] on link "Code" at bounding box center [654, 264] width 30 height 14
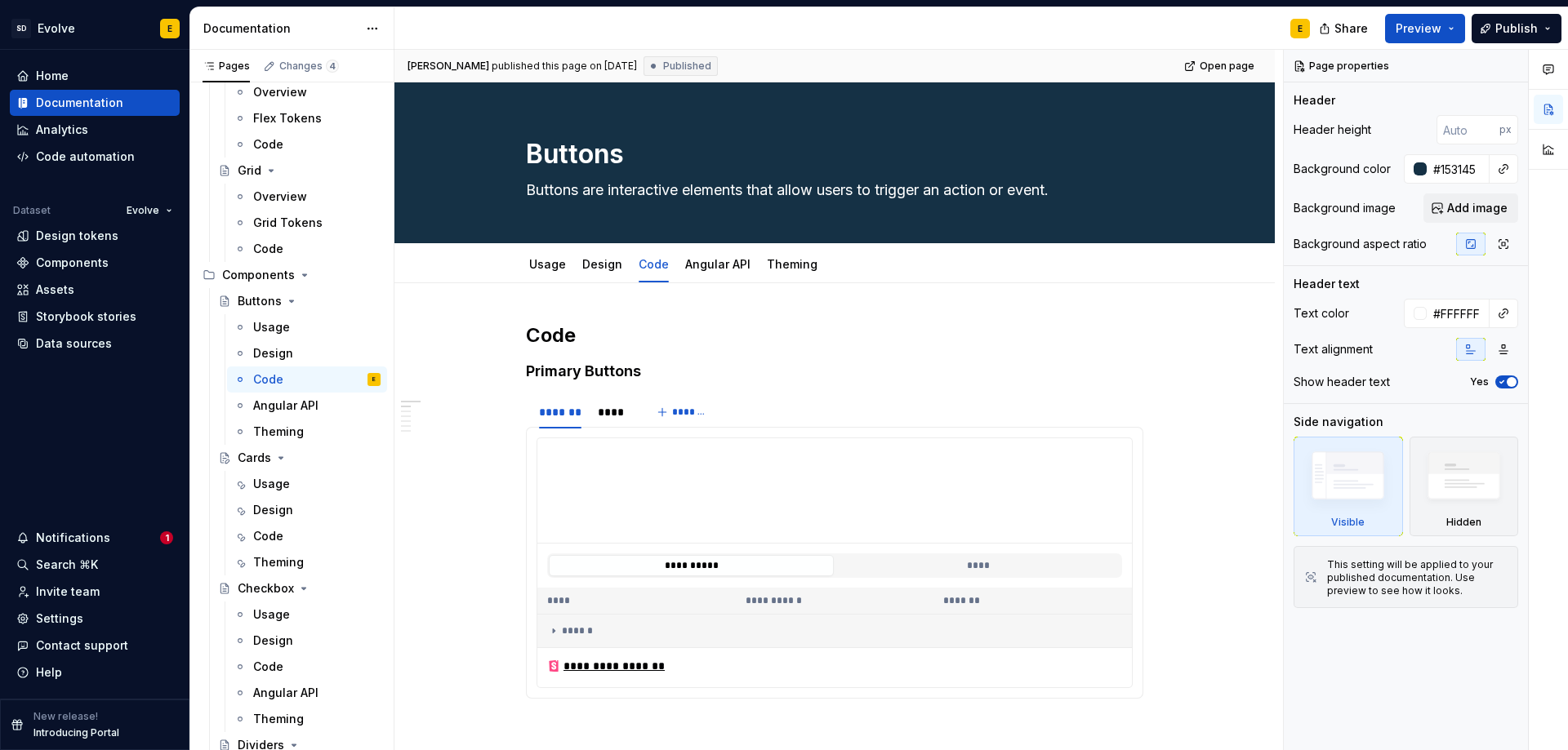
type textarea "*"
